Goal: Transaction & Acquisition: Purchase product/service

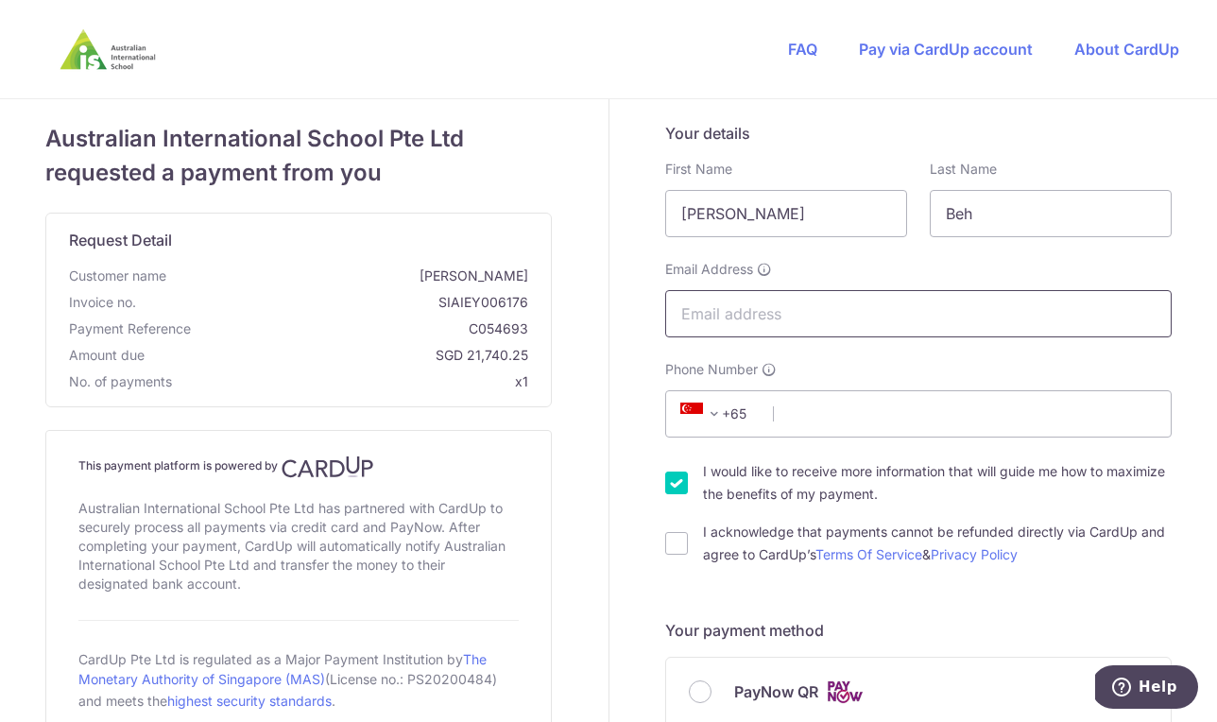
click at [702, 306] on input "Email Address" at bounding box center [918, 313] width 506 height 47
type input "[EMAIL_ADDRESS][DOMAIN_NAME]"
click at [949, 373] on div "Phone Number +376 +971 +93 +1268 +1264 +355 +374 +244 +0 +54 +1684 +43 +61 +297…" at bounding box center [918, 398] width 506 height 77
type input "81380908"
click at [679, 544] on input "I acknowledge that payments cannot be refunded directly via CardUp and agree to…" at bounding box center [676, 543] width 23 height 23
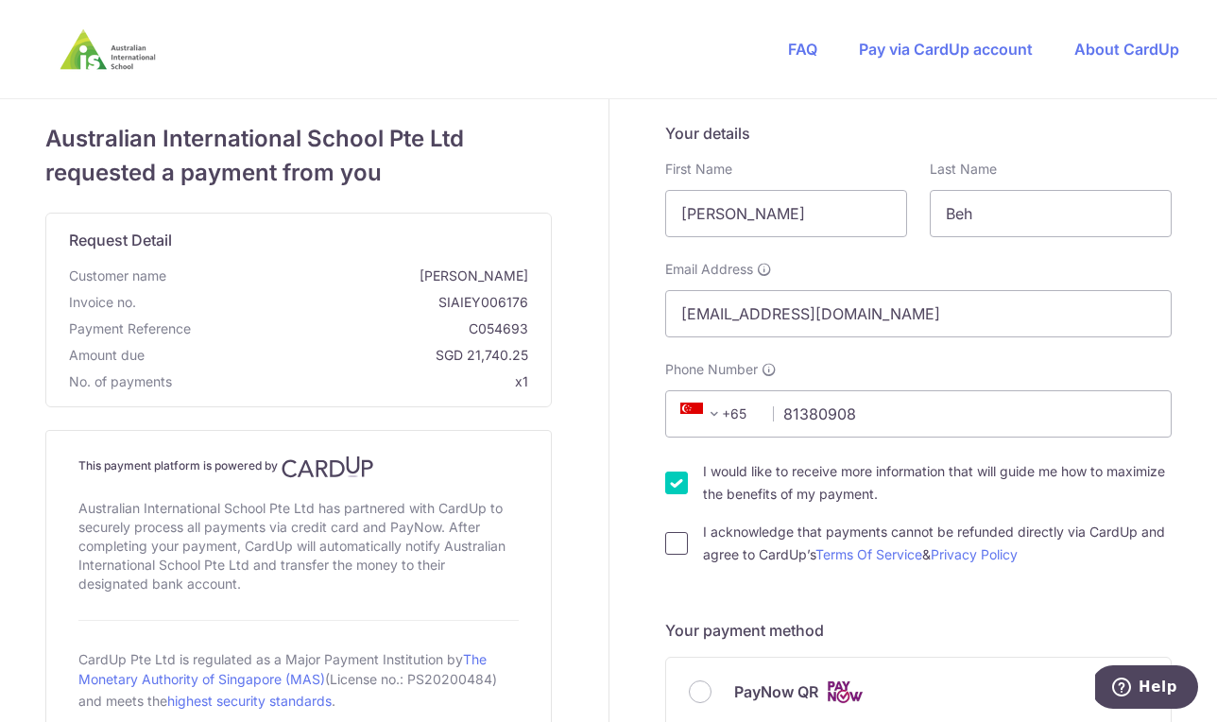
checkbox input "true"
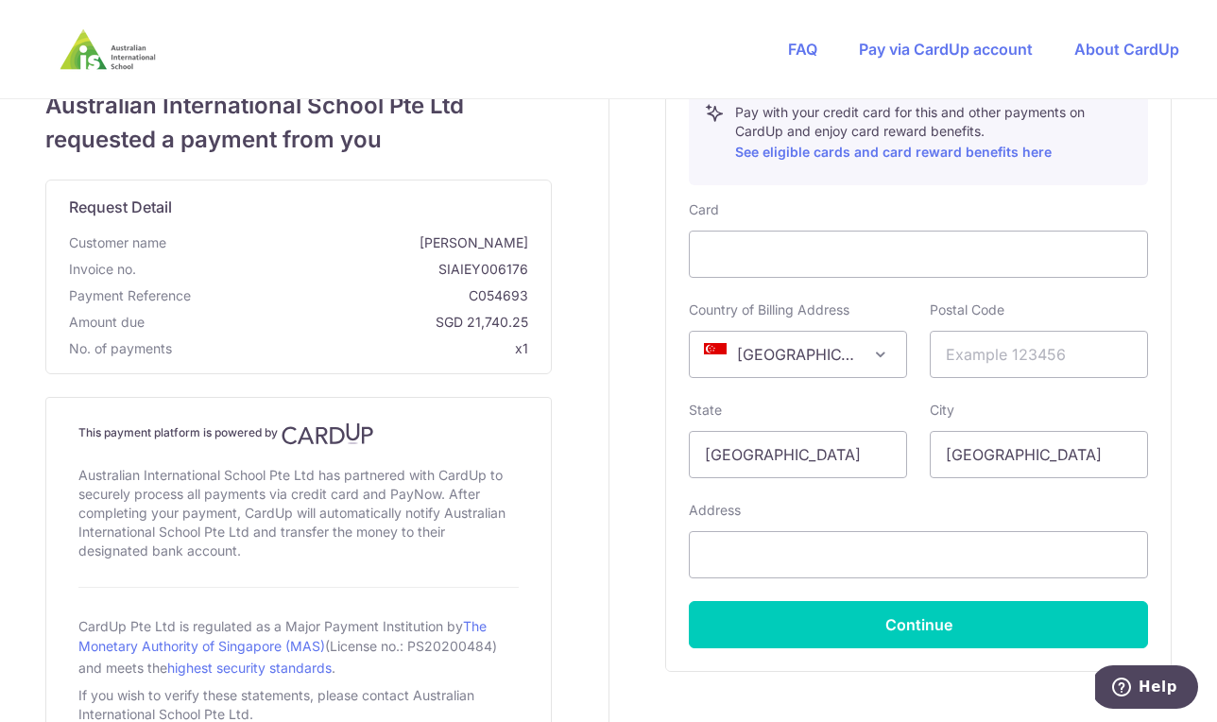
scroll to position [774, 0]
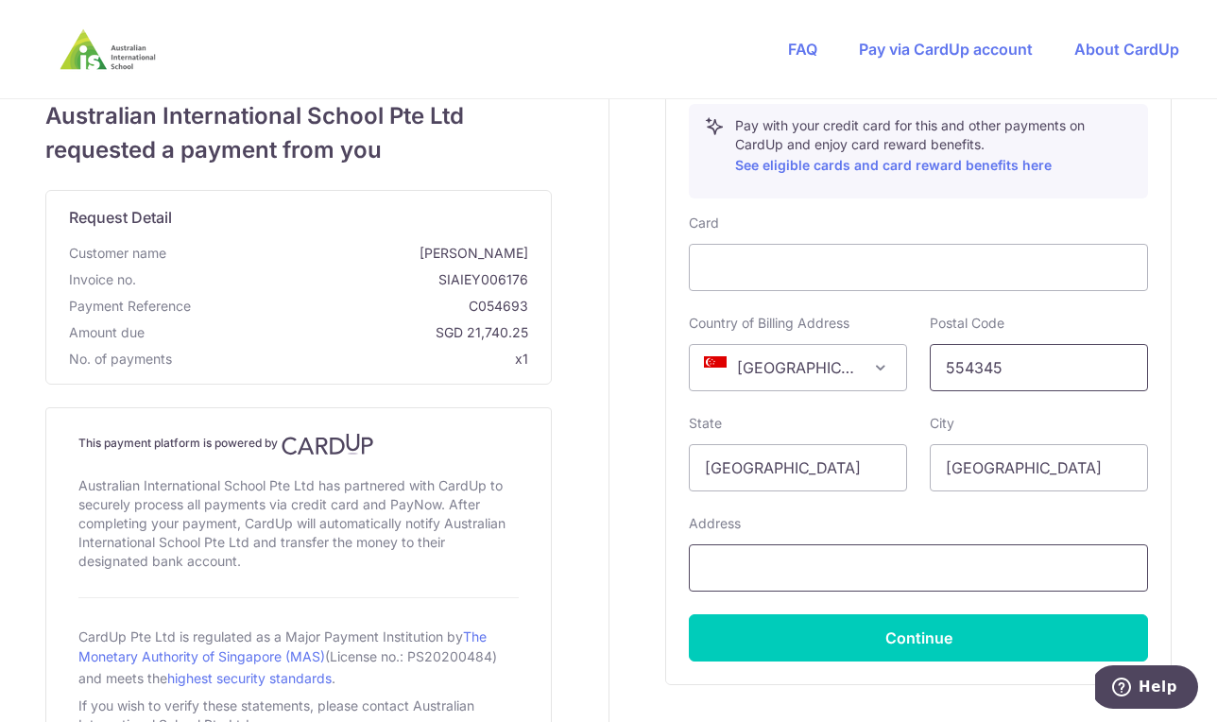
type input "554345"
click at [718, 570] on input "text" at bounding box center [918, 567] width 459 height 47
paste input "[STREET_ADDRESS]"
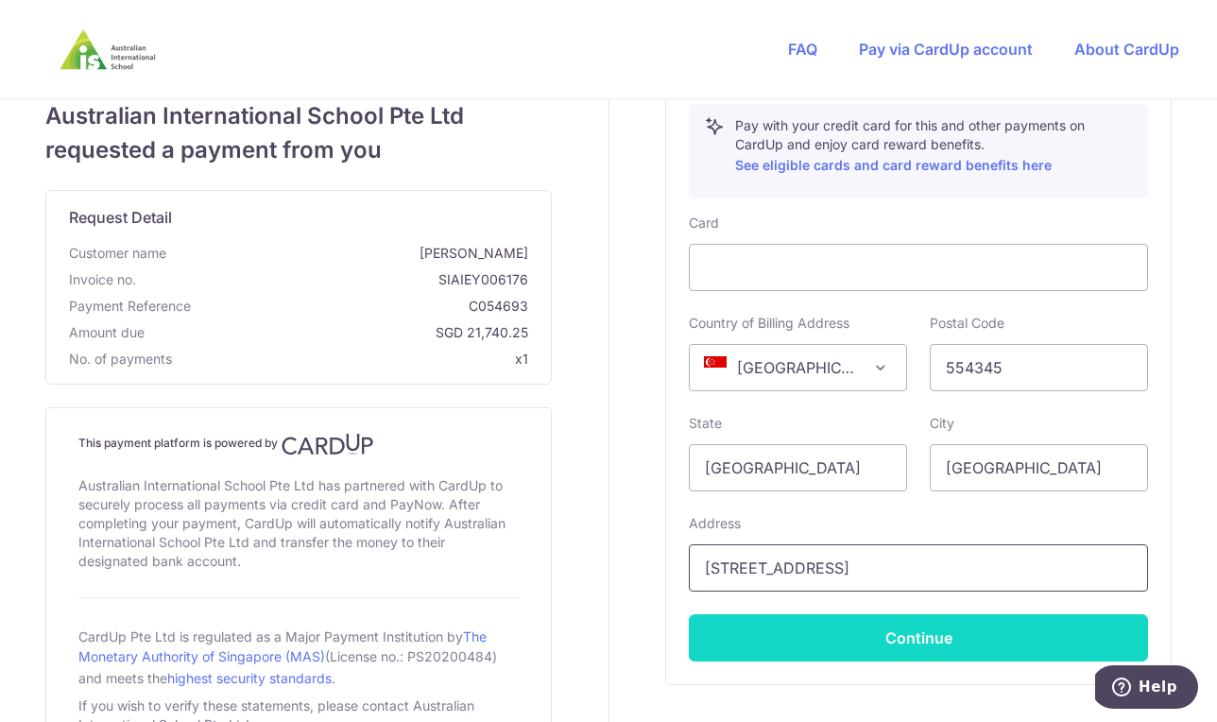
type input "[STREET_ADDRESS]"
click at [791, 636] on button "Continue" at bounding box center [918, 637] width 459 height 47
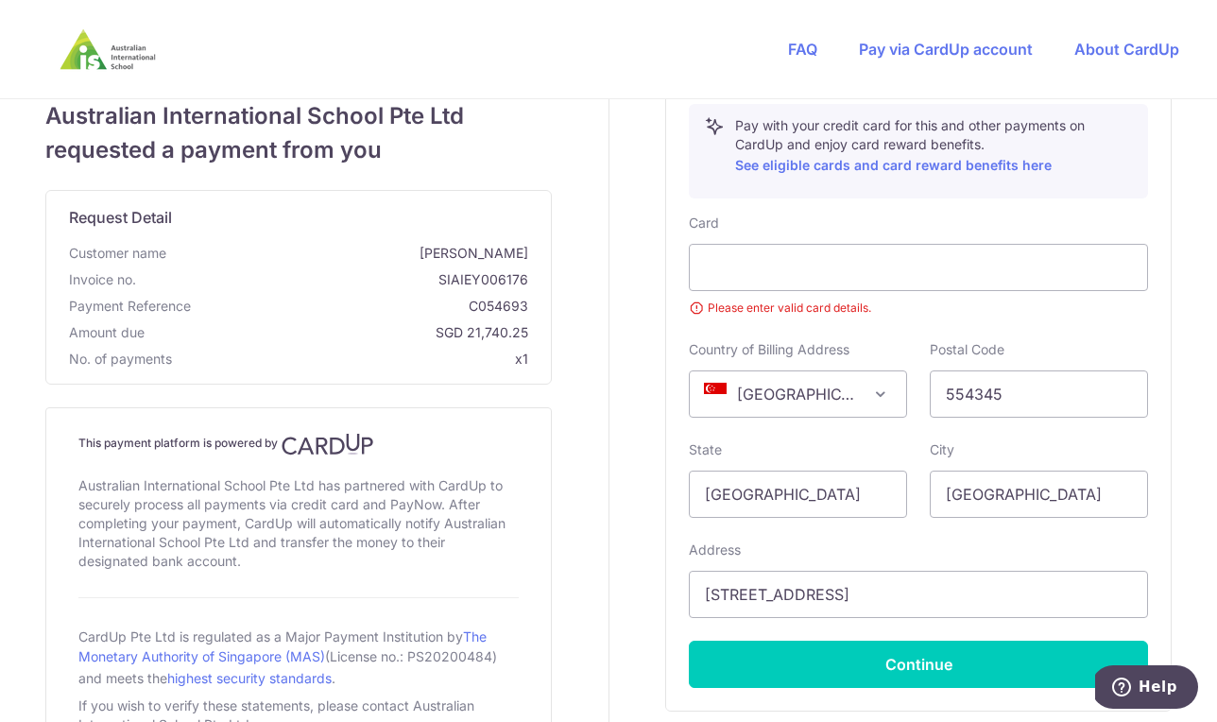
scroll to position [782, 0]
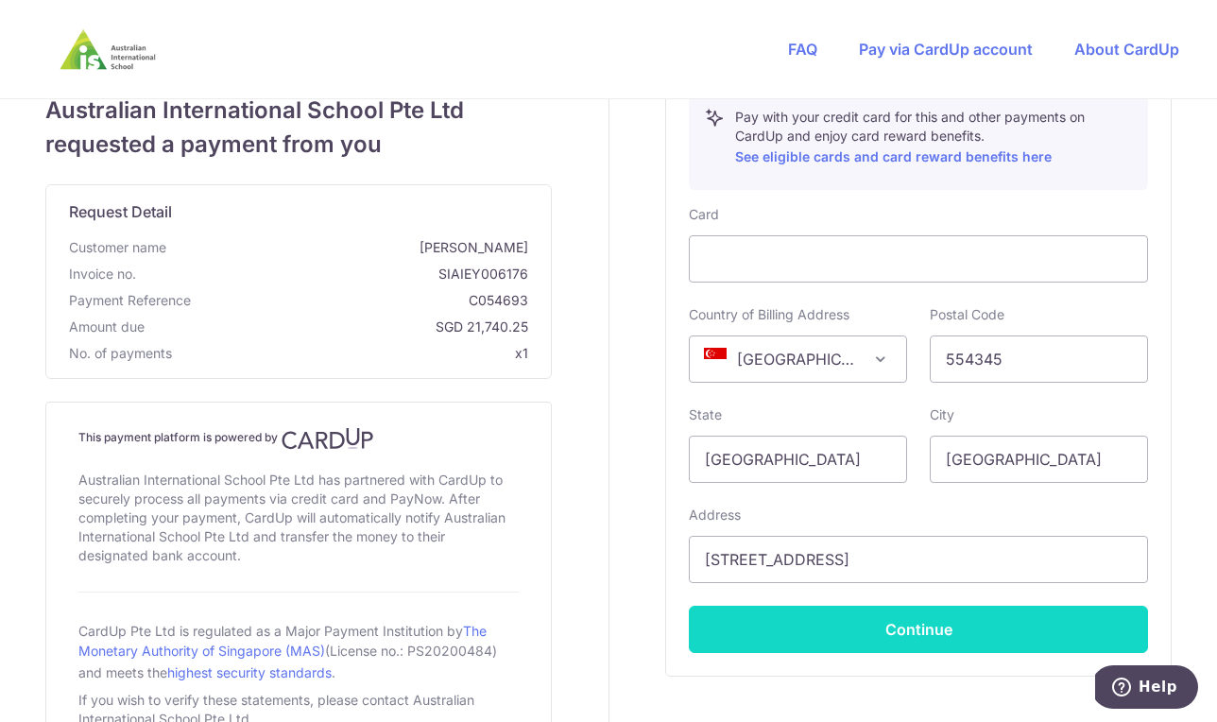
click at [896, 627] on button "Continue" at bounding box center [918, 629] width 459 height 47
type input "**** 8469"
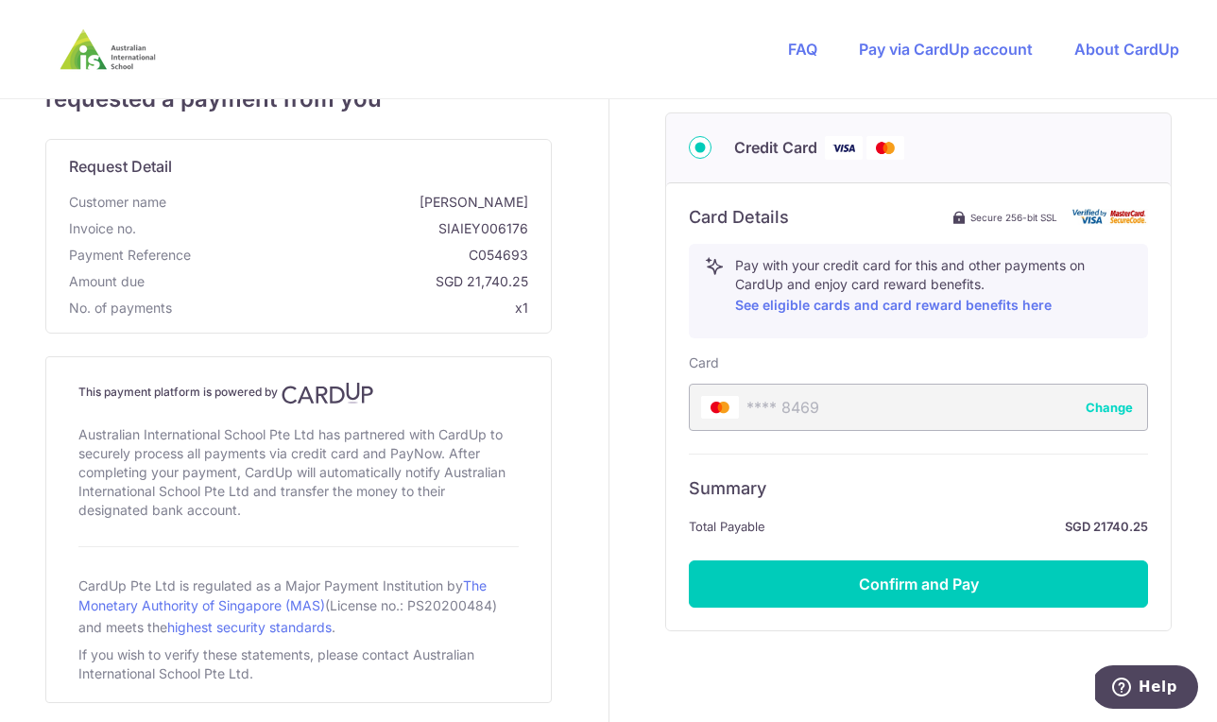
scroll to position [640, 0]
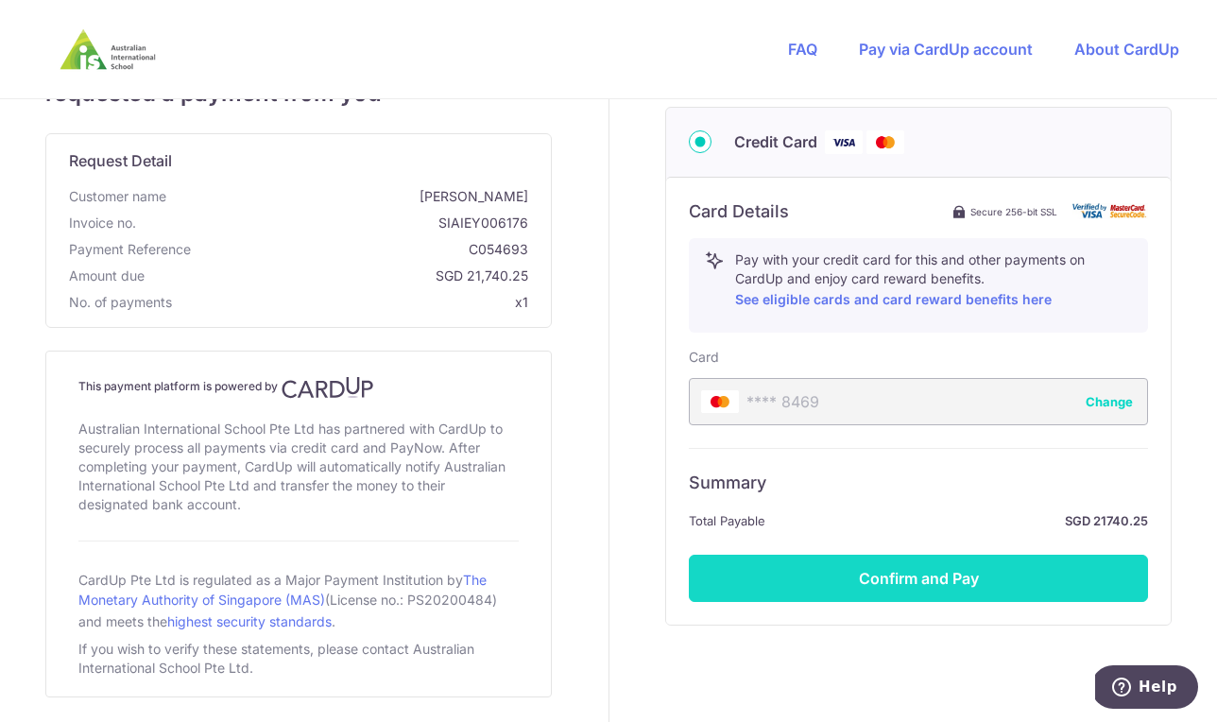
click at [906, 576] on button "Confirm and Pay" at bounding box center [918, 578] width 459 height 47
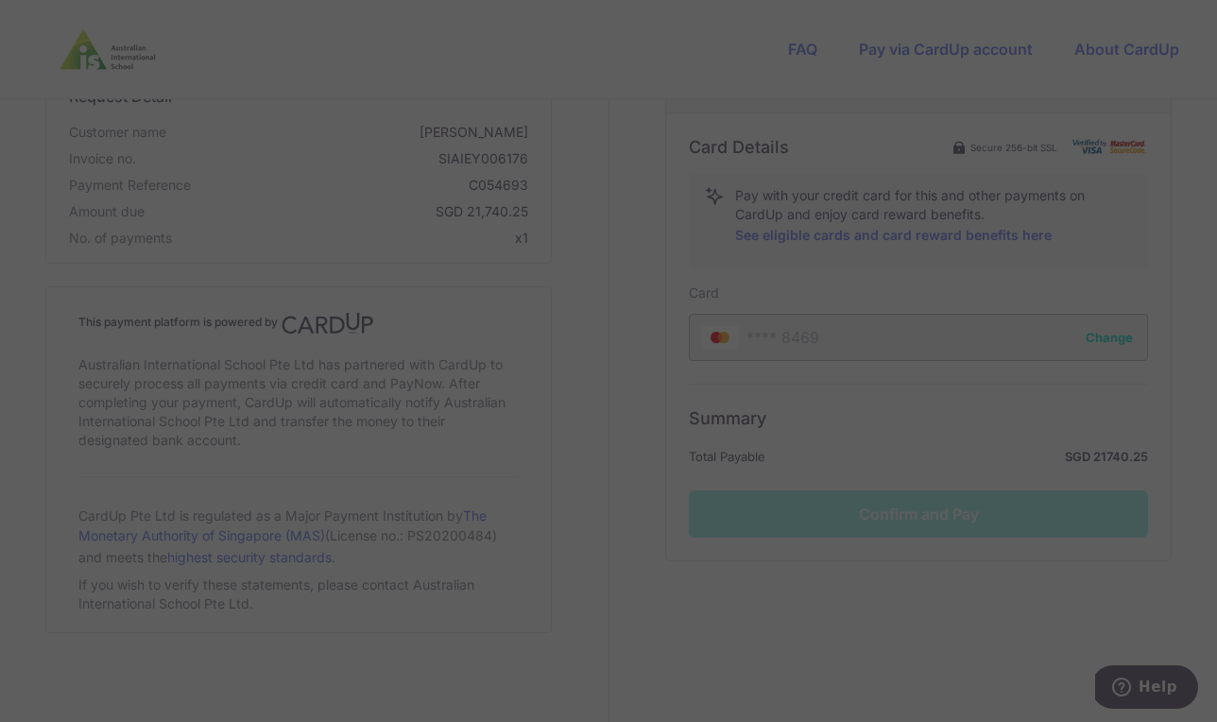
scroll to position [704, 0]
